Goal: Information Seeking & Learning: Learn about a topic

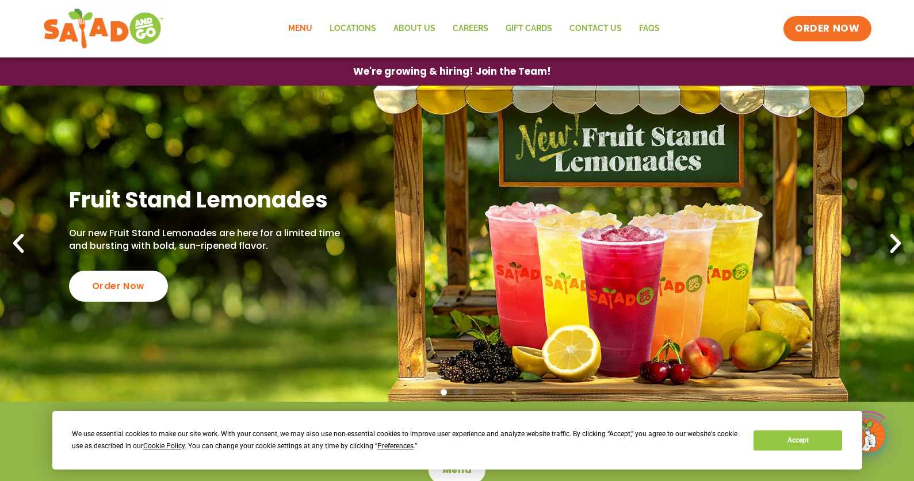
click at [311, 30] on link "Menu" at bounding box center [299, 29] width 41 height 26
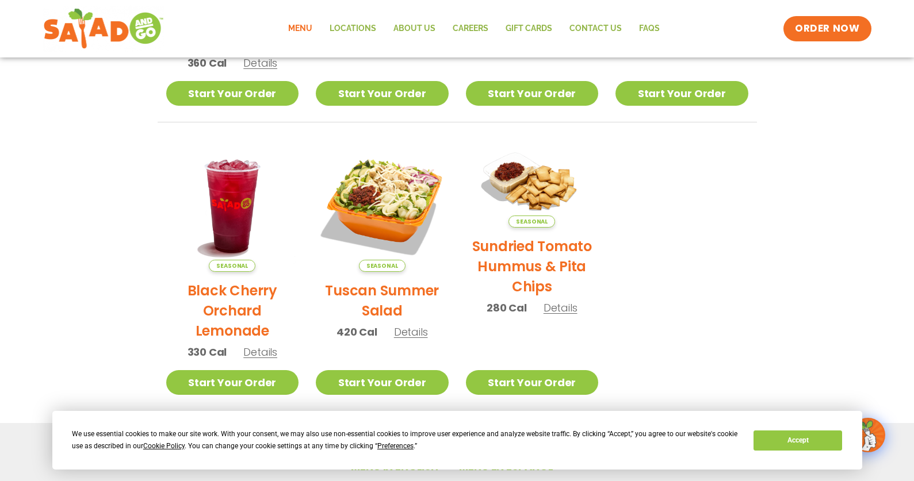
scroll to position [506, 0]
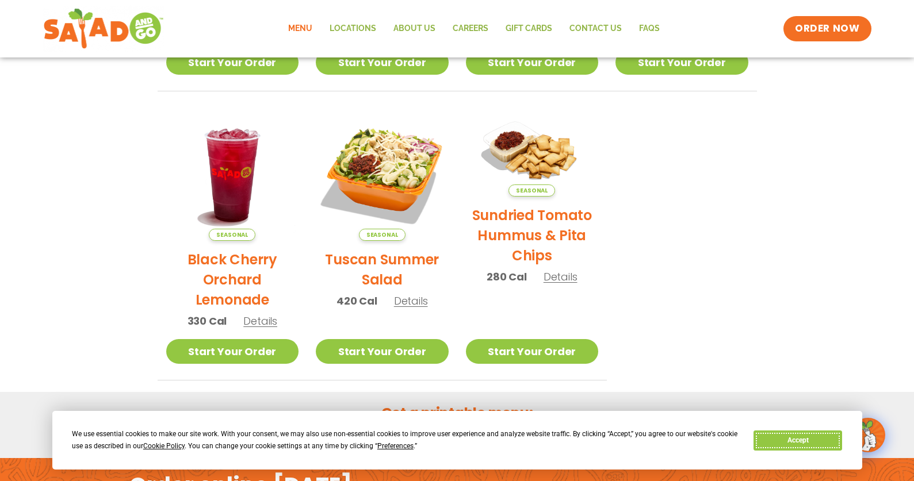
click at [772, 439] on button "Accept" at bounding box center [797, 441] width 89 height 20
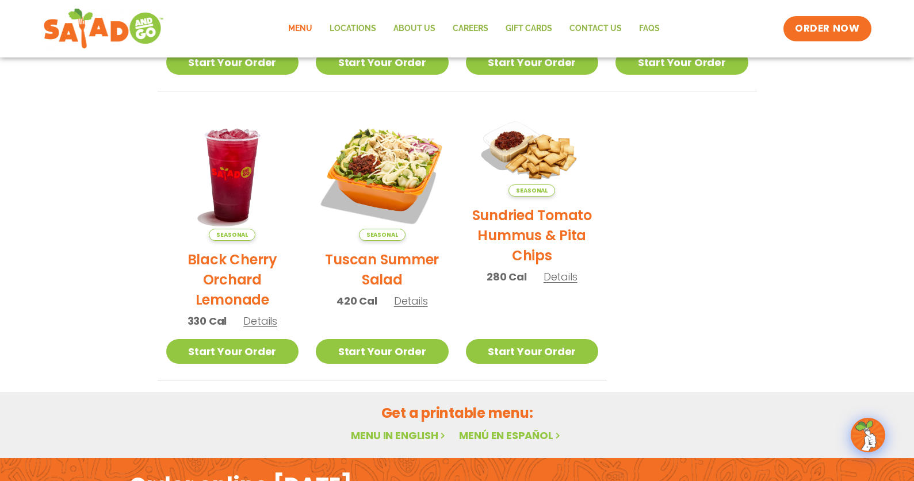
scroll to position [659, 0]
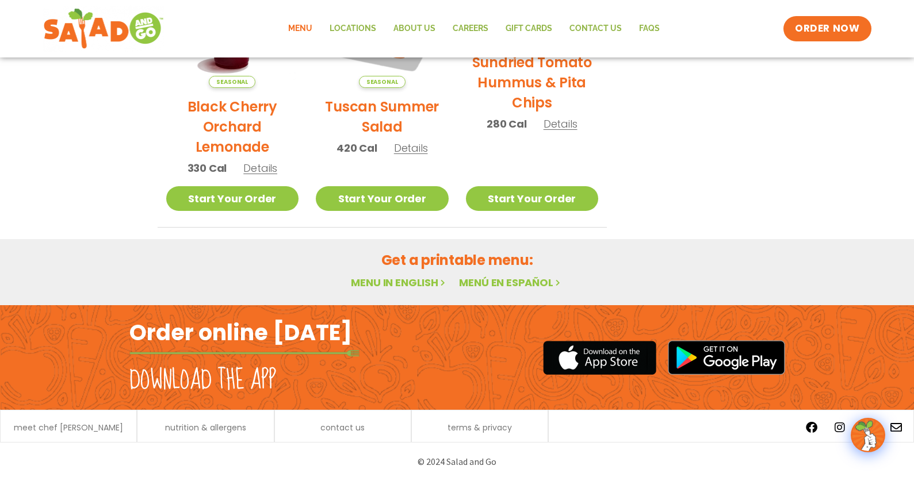
click at [429, 278] on link "Menu in English" at bounding box center [399, 282] width 97 height 14
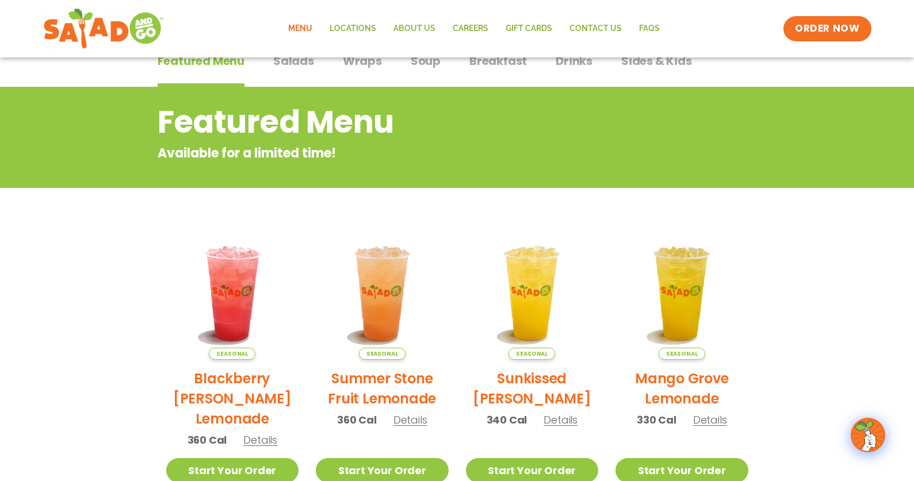
scroll to position [39, 0]
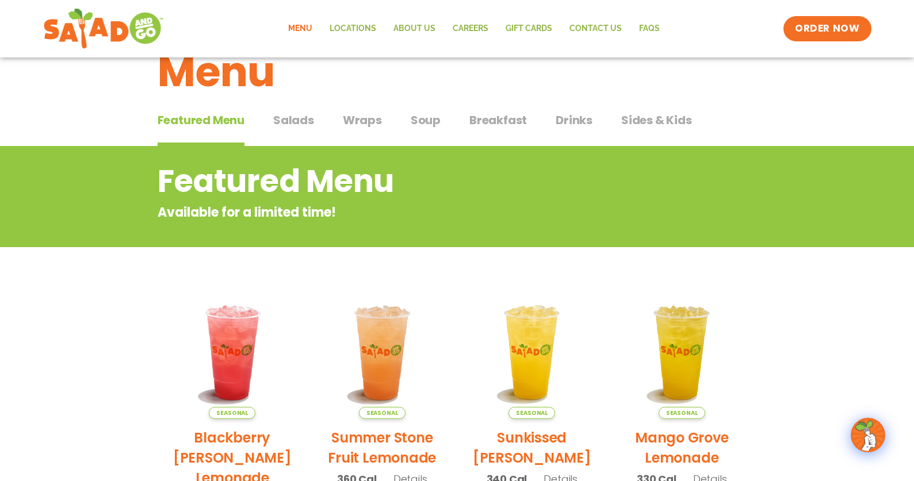
click at [292, 122] on span "Salads" at bounding box center [293, 120] width 41 height 17
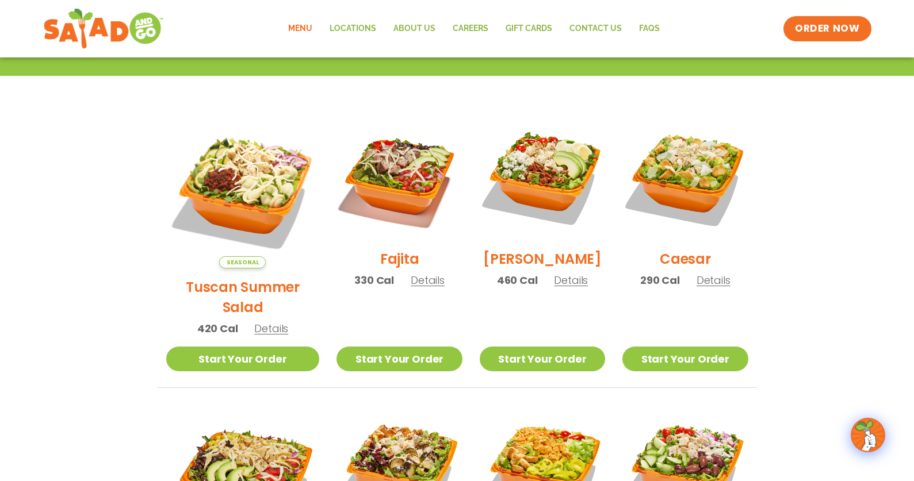
scroll to position [41, 0]
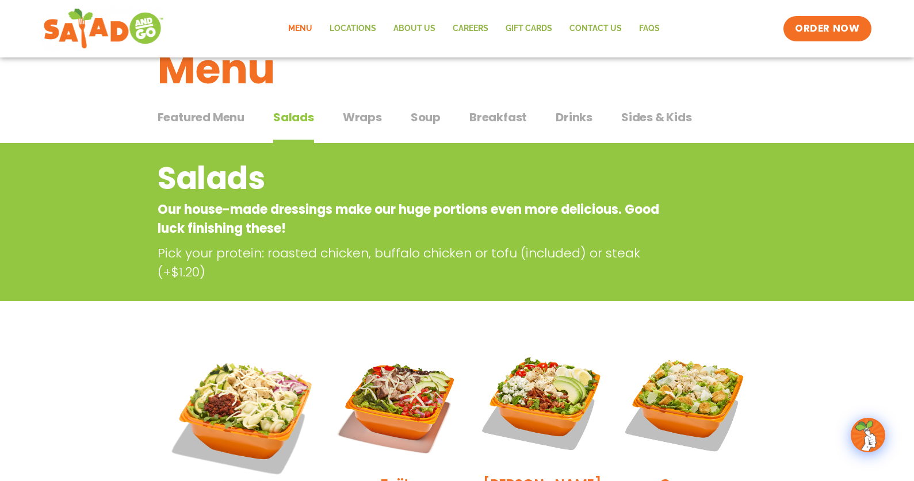
click at [347, 115] on span "Wraps" at bounding box center [362, 117] width 39 height 17
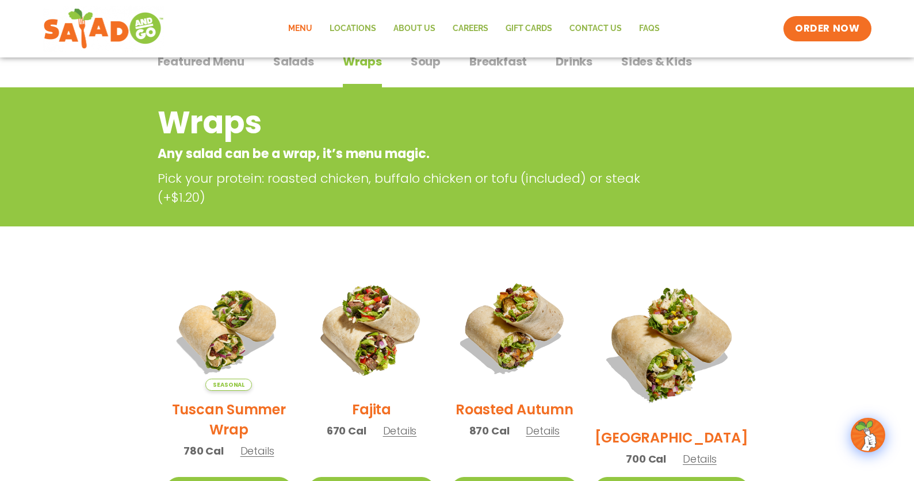
scroll to position [39, 0]
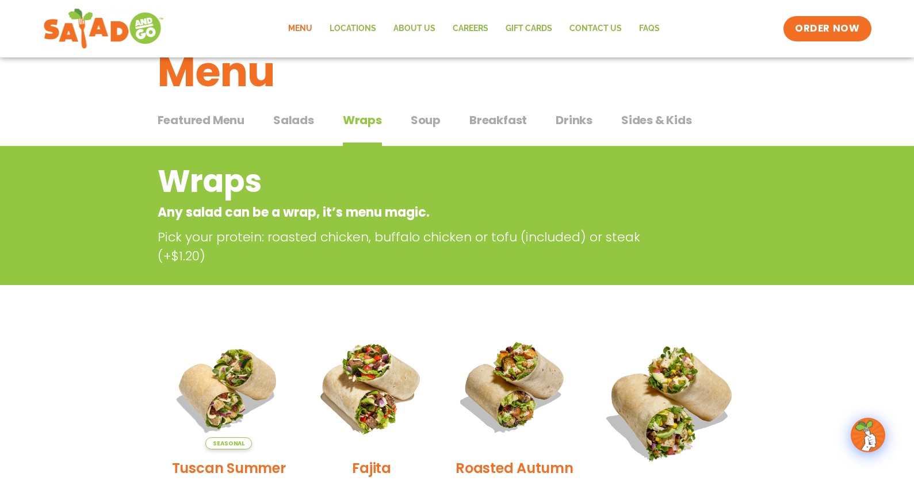
click at [291, 116] on span "Salads" at bounding box center [293, 120] width 41 height 17
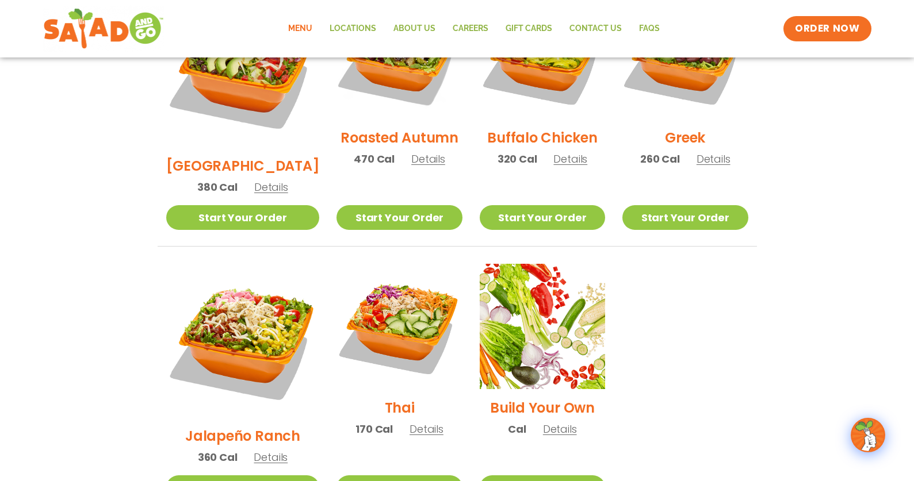
scroll to position [544, 0]
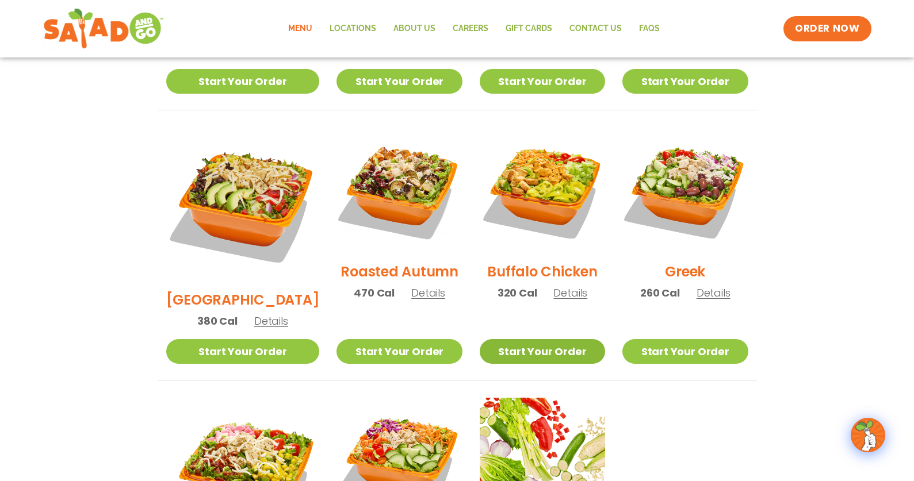
click at [546, 339] on link "Start Your Order" at bounding box center [542, 351] width 125 height 25
click at [561, 286] on span "Details" at bounding box center [570, 293] width 34 height 14
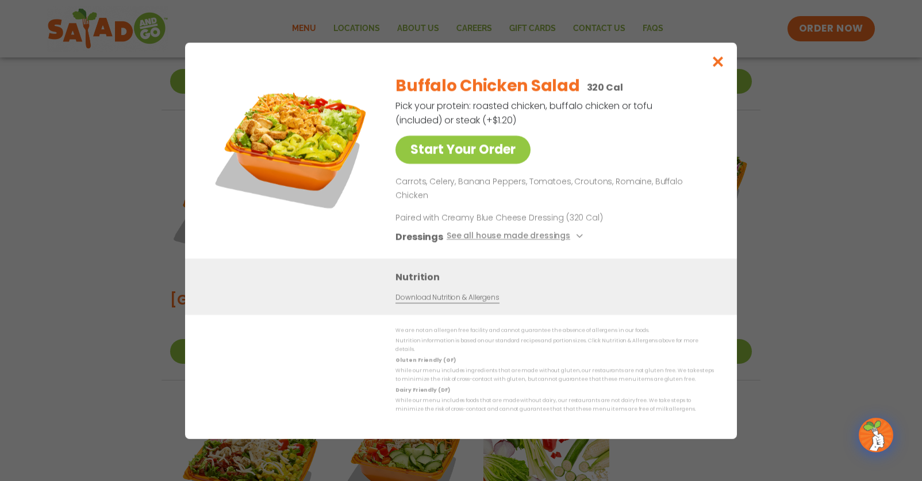
click at [459, 294] on link "Download Nutrition & Allergens" at bounding box center [447, 297] width 103 height 11
click at [716, 65] on button "Close modal" at bounding box center [718, 62] width 37 height 39
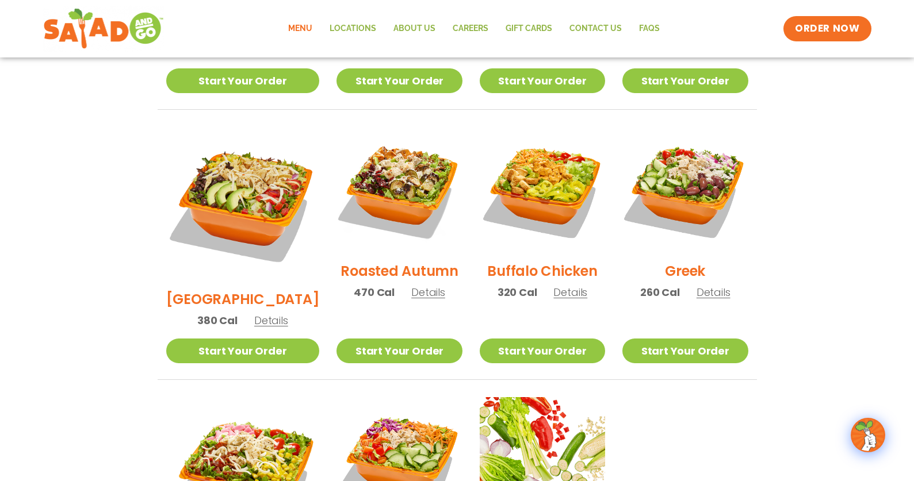
scroll to position [538, 0]
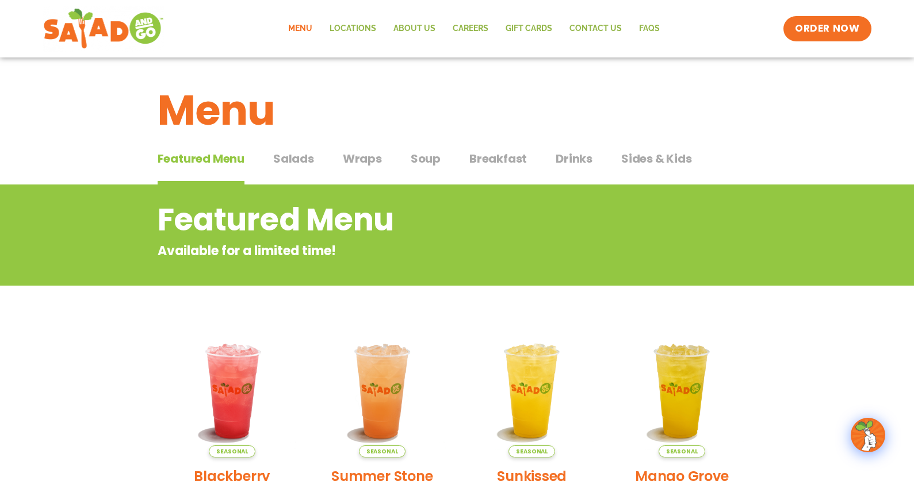
click at [308, 161] on span "Salads" at bounding box center [293, 158] width 41 height 17
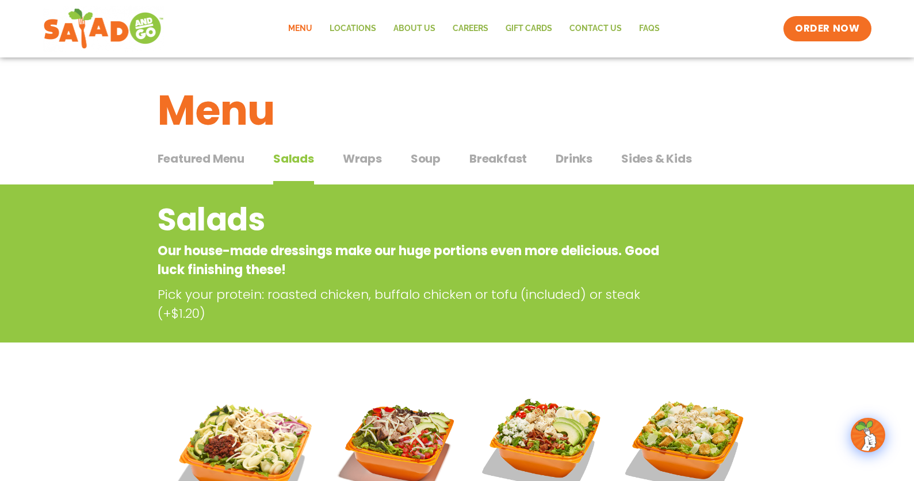
click at [363, 160] on span "Wraps" at bounding box center [362, 158] width 39 height 17
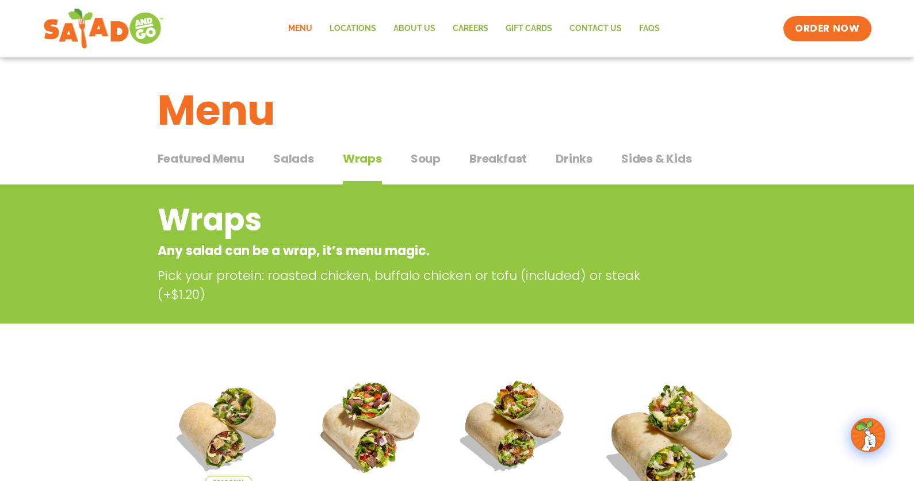
click at [304, 160] on span "Salads" at bounding box center [293, 158] width 41 height 17
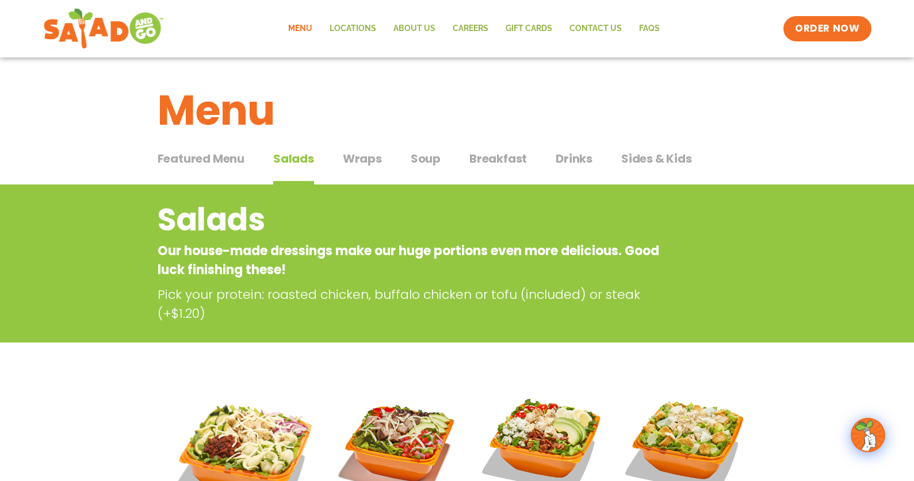
click at [380, 159] on div "Featured Menu Featured Menu Salads Salads Wraps Wraps Soup Soup Breakfast Break…" at bounding box center [457, 165] width 599 height 39
click at [376, 159] on span "Wraps" at bounding box center [362, 158] width 39 height 17
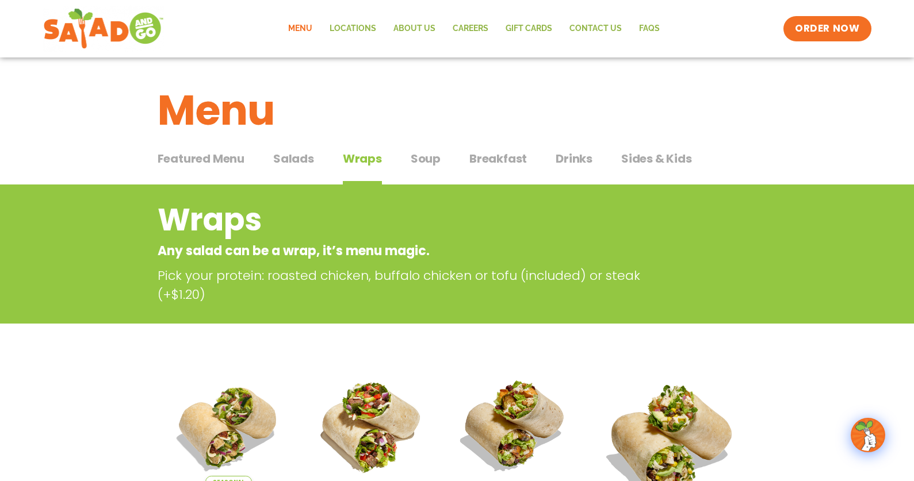
click at [296, 158] on span "Salads" at bounding box center [293, 158] width 41 height 17
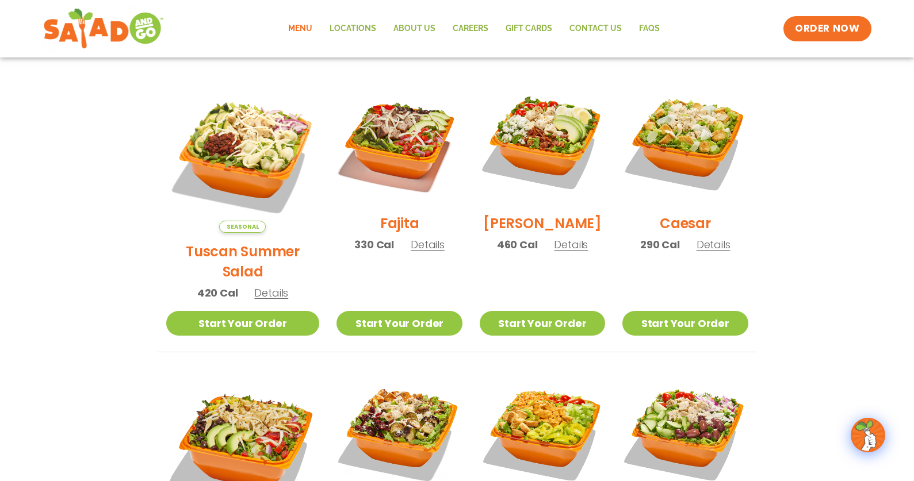
scroll to position [488, 0]
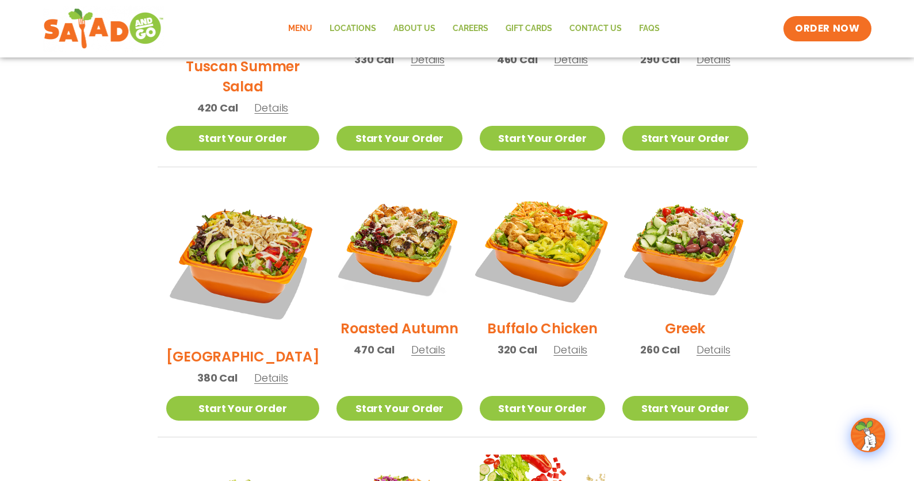
click at [513, 225] on img at bounding box center [542, 247] width 147 height 147
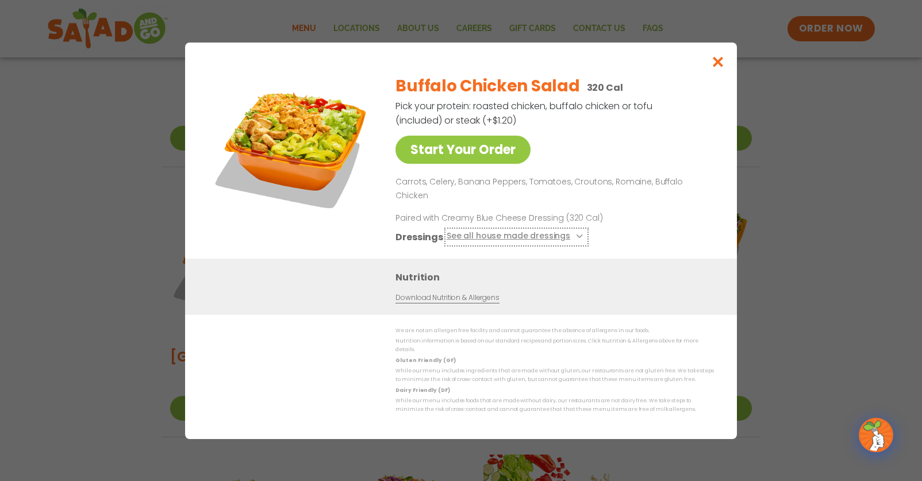
click at [576, 234] on icon at bounding box center [578, 236] width 5 height 5
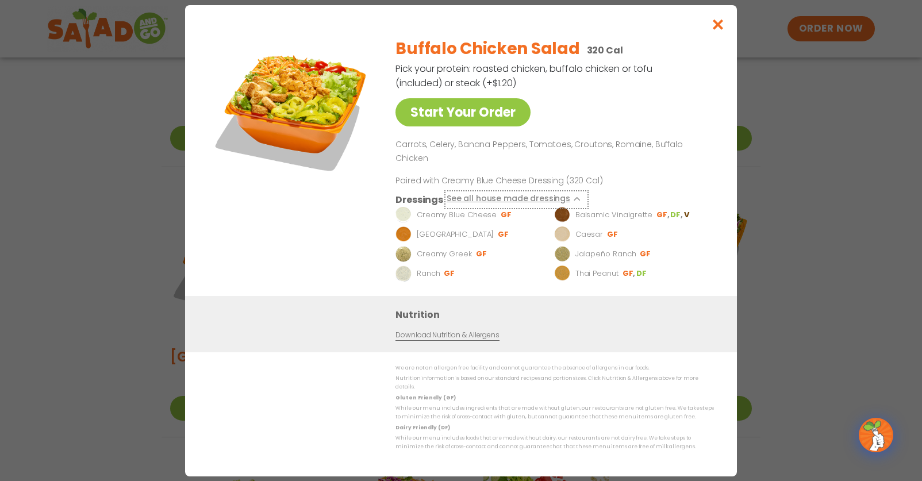
click at [576, 197] on icon at bounding box center [578, 199] width 5 height 5
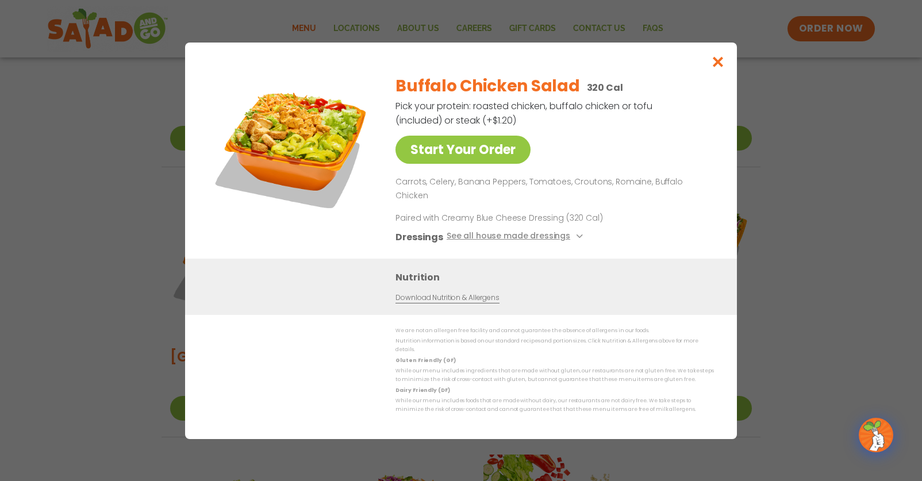
click at [673, 243] on div "Buffalo Chicken Salad 320 Cal Pick your protein: roasted chicken, buffalo chick…" at bounding box center [553, 162] width 314 height 193
drag, startPoint x: 563, startPoint y: 216, endPoint x: 595, endPoint y: 212, distance: 31.3
click at [595, 212] on p "Paired with Creamy Blue Cheese Dressing (320 Cal)" at bounding box center [502, 218] width 213 height 12
click at [598, 231] on div "Dressings See all house made dressings" at bounding box center [553, 236] width 314 height 14
click at [714, 68] on icon "Close modal" at bounding box center [718, 62] width 14 height 12
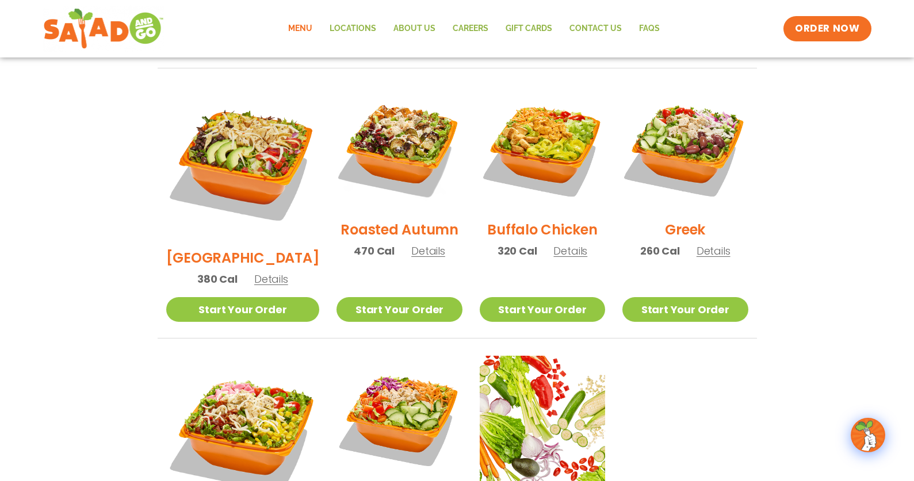
scroll to position [601, 0]
